Goal: Check status

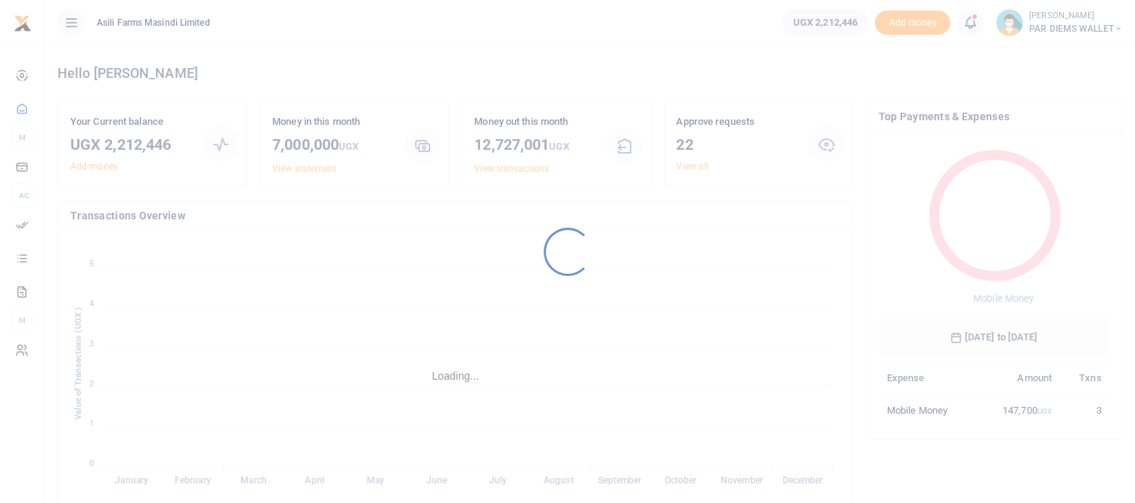
scroll to position [200, 218]
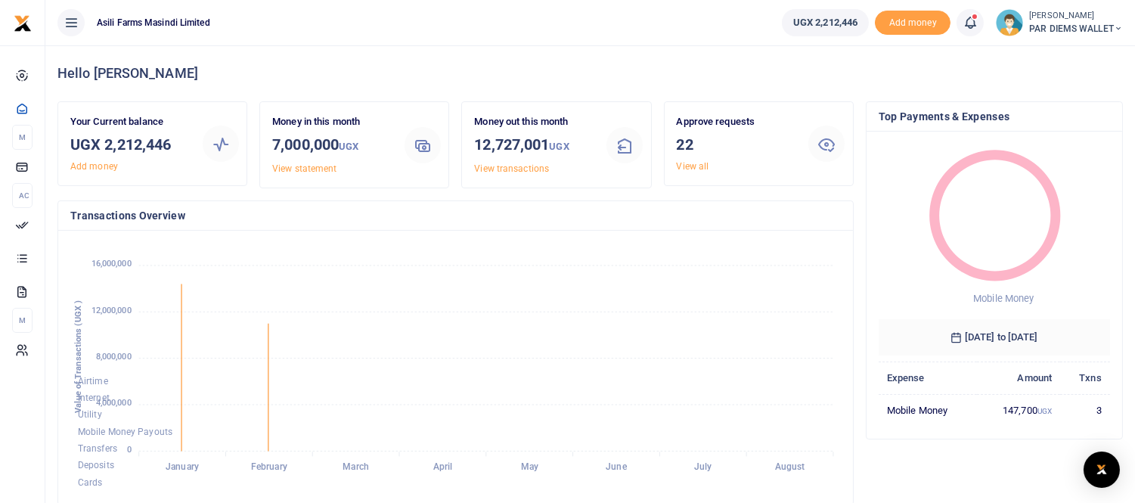
click at [965, 23] on icon at bounding box center [969, 22] width 15 height 17
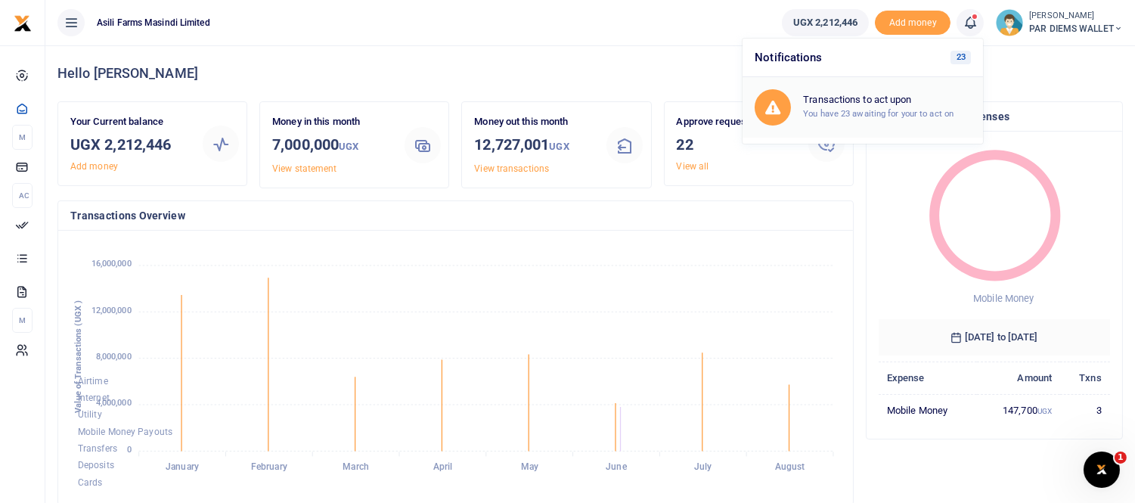
scroll to position [0, 0]
click at [865, 94] on h6 "Transactions to act upon" at bounding box center [887, 100] width 168 height 12
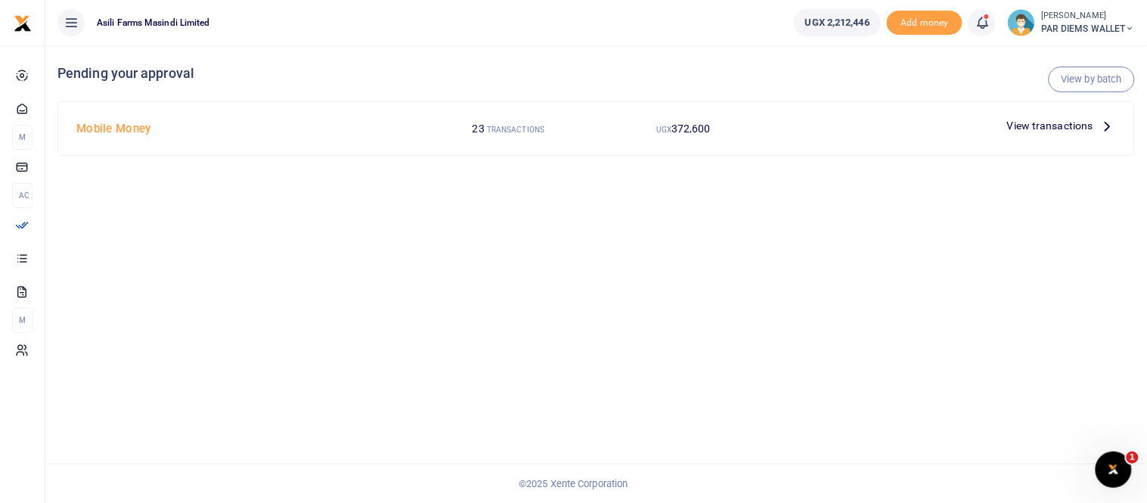
click at [1104, 132] on icon at bounding box center [1107, 125] width 17 height 17
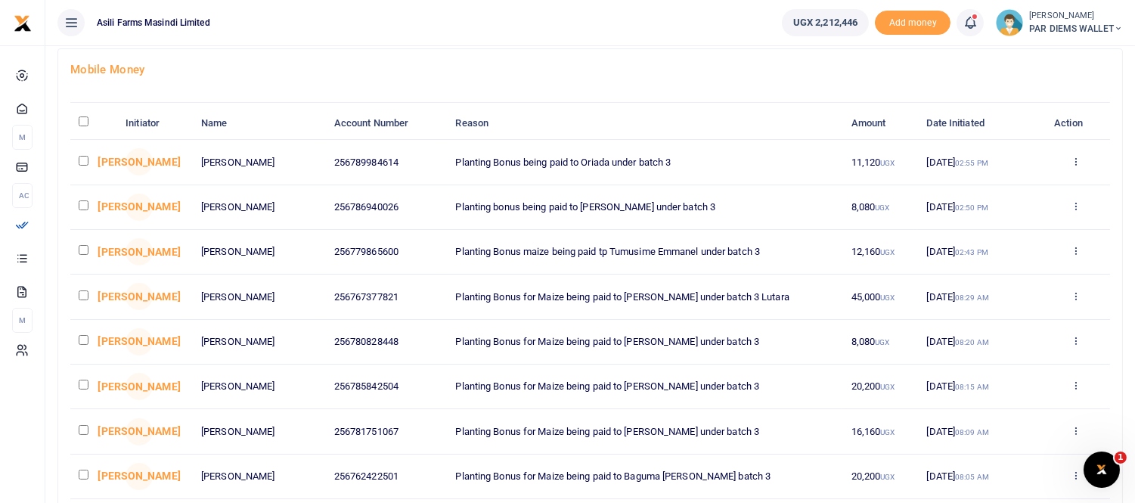
scroll to position [84, 0]
